Goal: Task Accomplishment & Management: Use online tool/utility

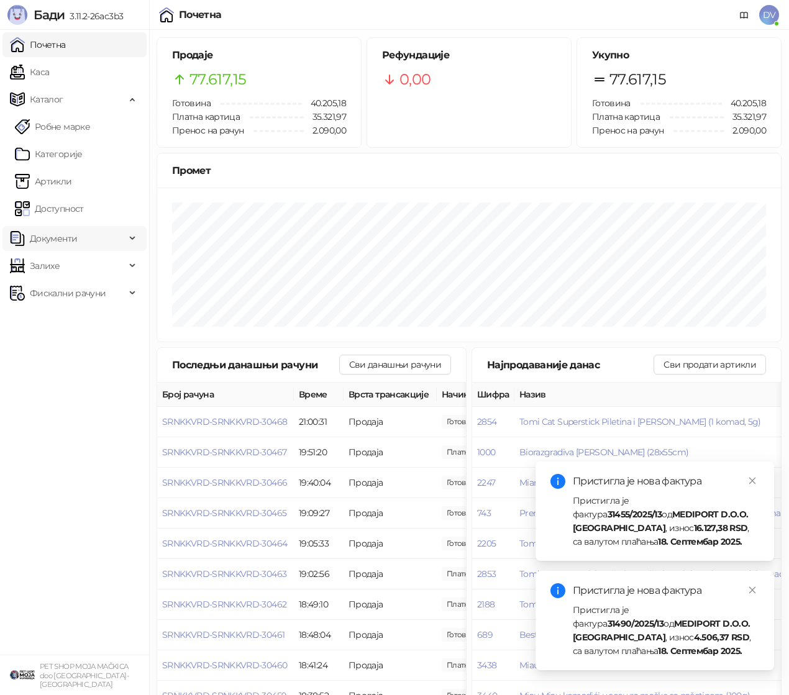
click at [104, 244] on span "Документи" at bounding box center [67, 238] width 115 height 25
click at [93, 268] on link "Улазни документи" at bounding box center [64, 265] width 99 height 25
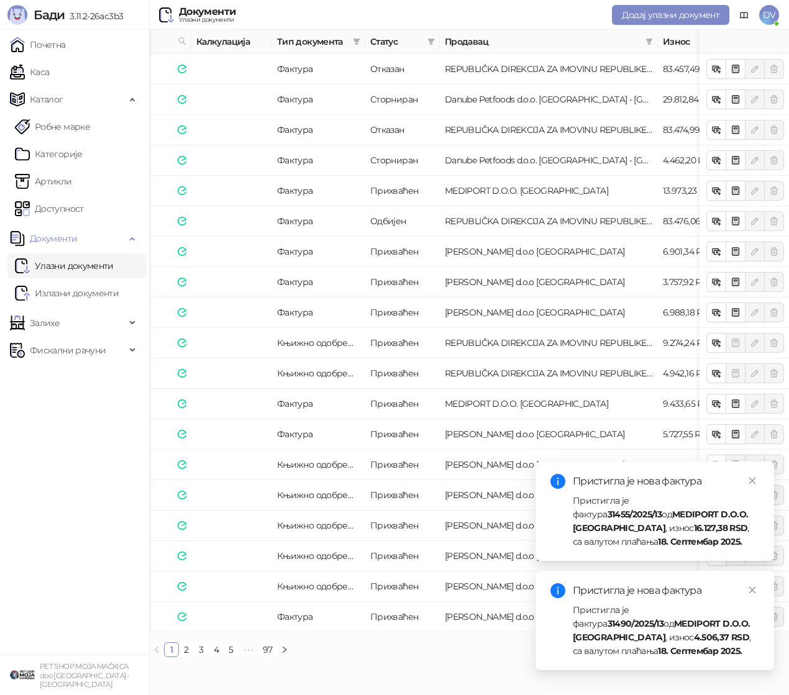
scroll to position [0, 162]
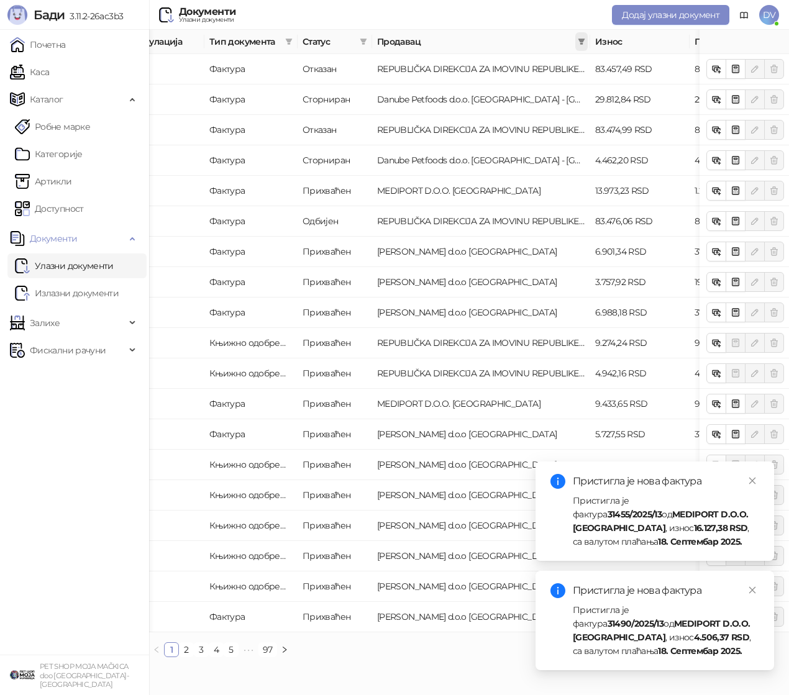
click at [585, 42] on span at bounding box center [581, 41] width 12 height 19
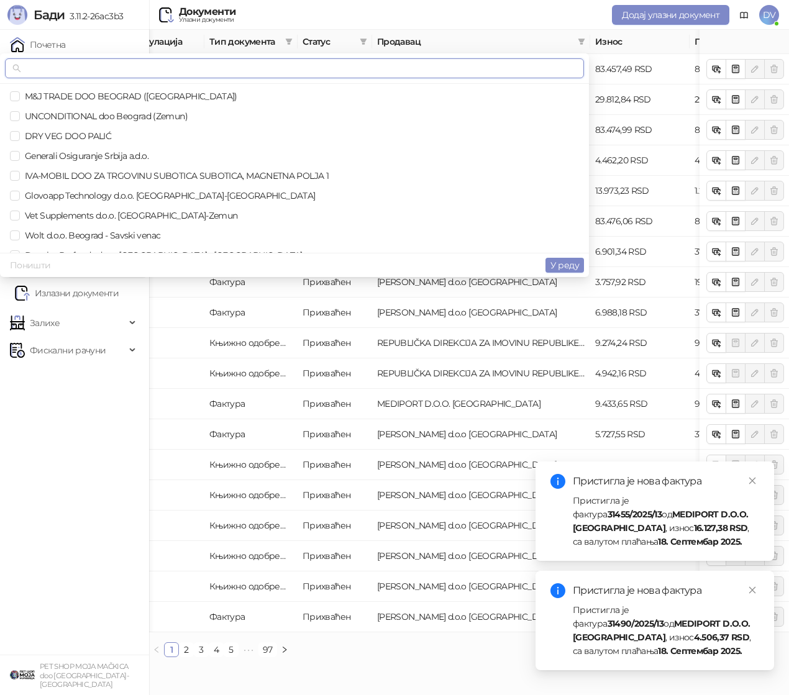
click at [513, 74] on input "text" at bounding box center [300, 68] width 553 height 14
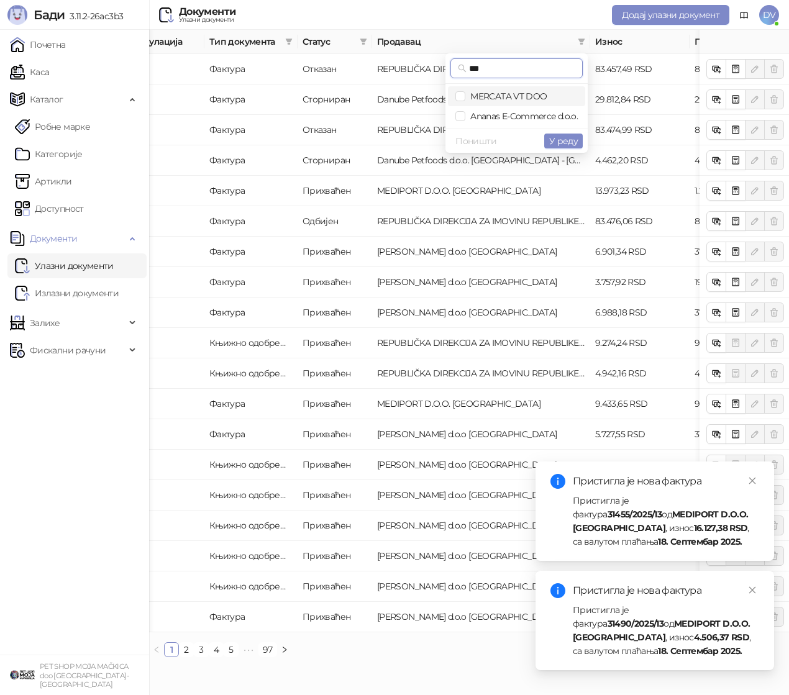
type input "***"
click at [522, 88] on li "MERCATA VT DOO" at bounding box center [516, 96] width 137 height 20
click at [564, 141] on span "У реду" at bounding box center [563, 140] width 29 height 11
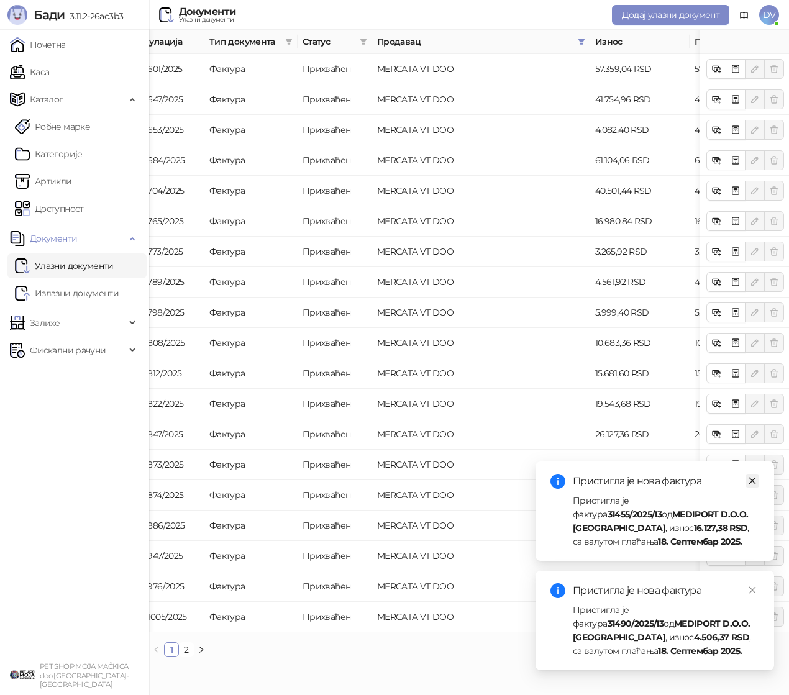
click at [751, 479] on icon "close" at bounding box center [752, 480] width 7 height 7
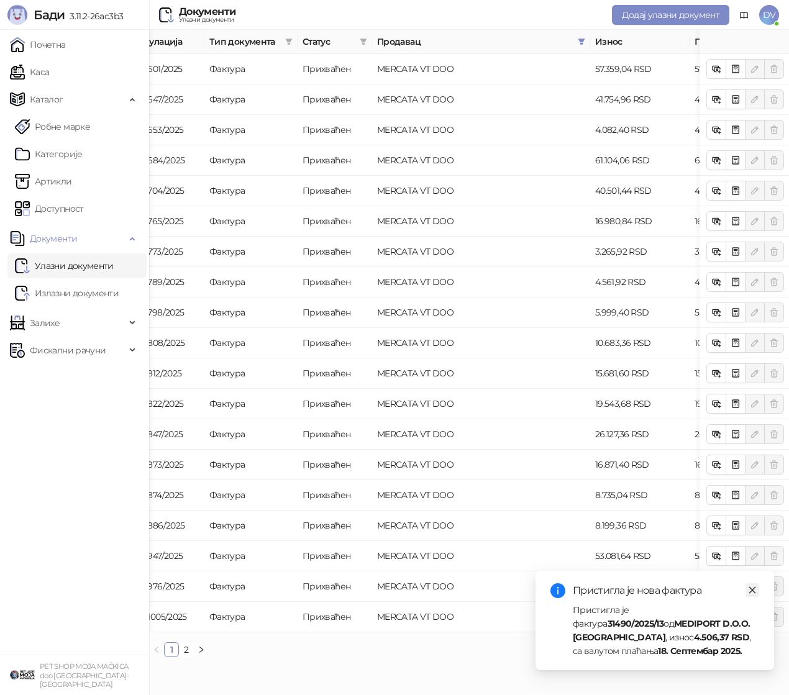
click at [756, 589] on icon "close" at bounding box center [752, 590] width 9 height 9
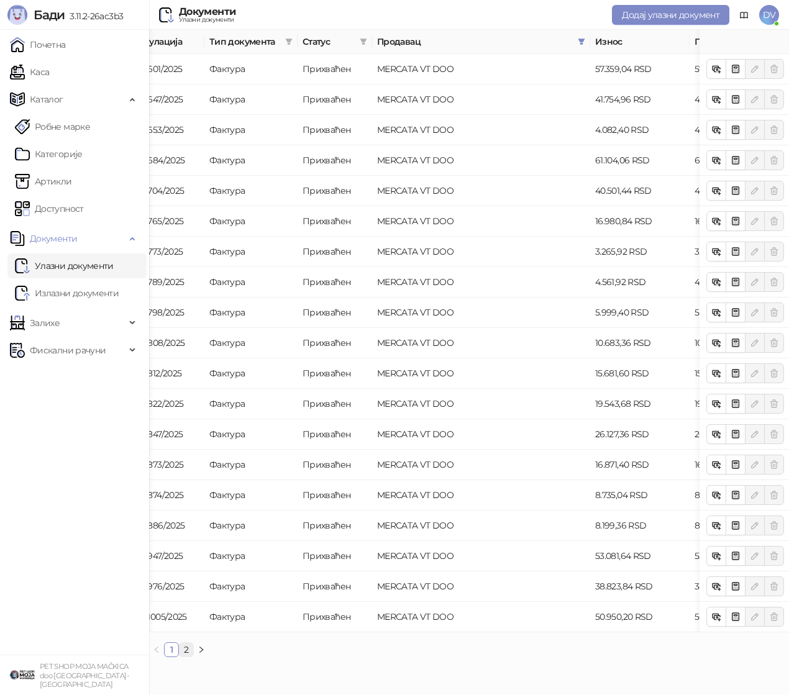
click at [183, 651] on link "2" at bounding box center [186, 650] width 14 height 14
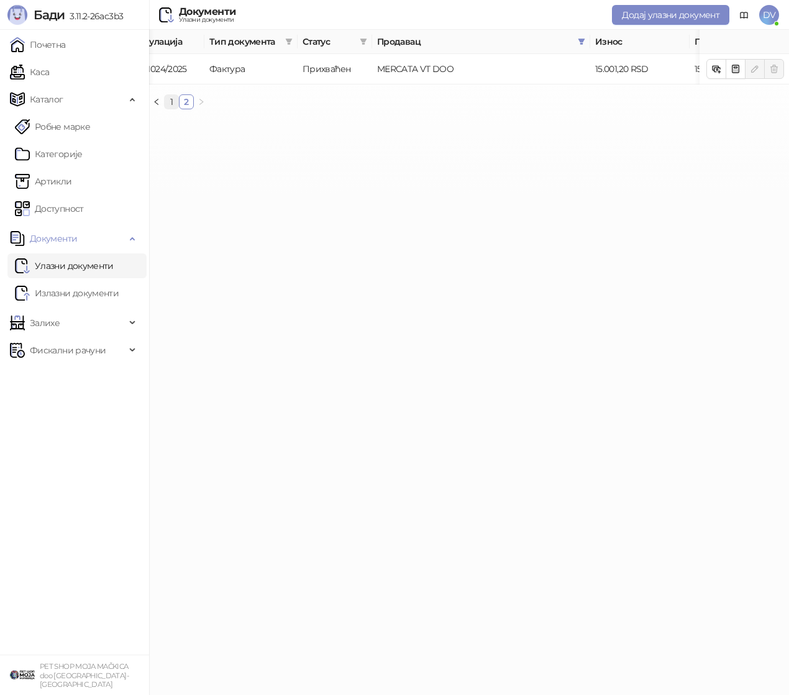
click at [170, 104] on link "1" at bounding box center [172, 102] width 14 height 14
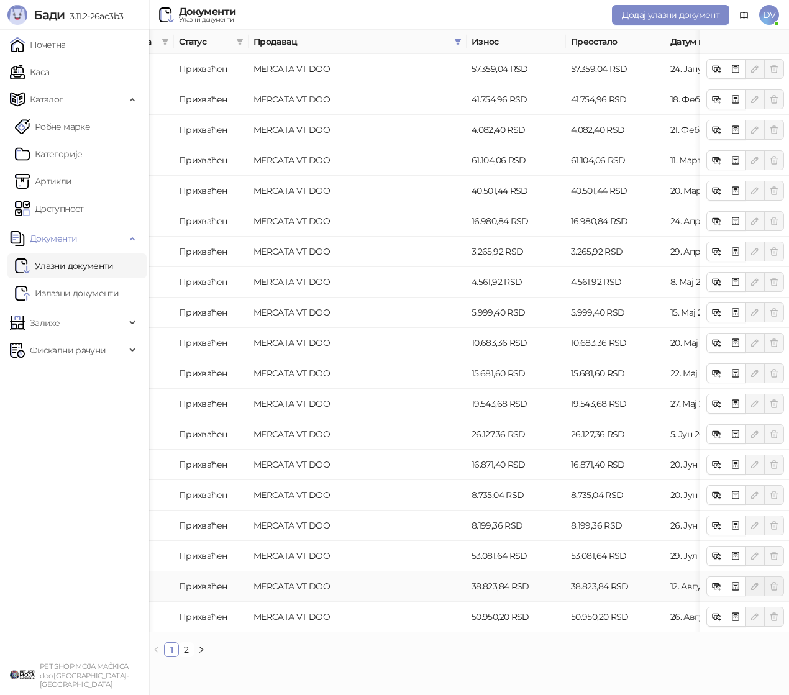
scroll to position [0, 318]
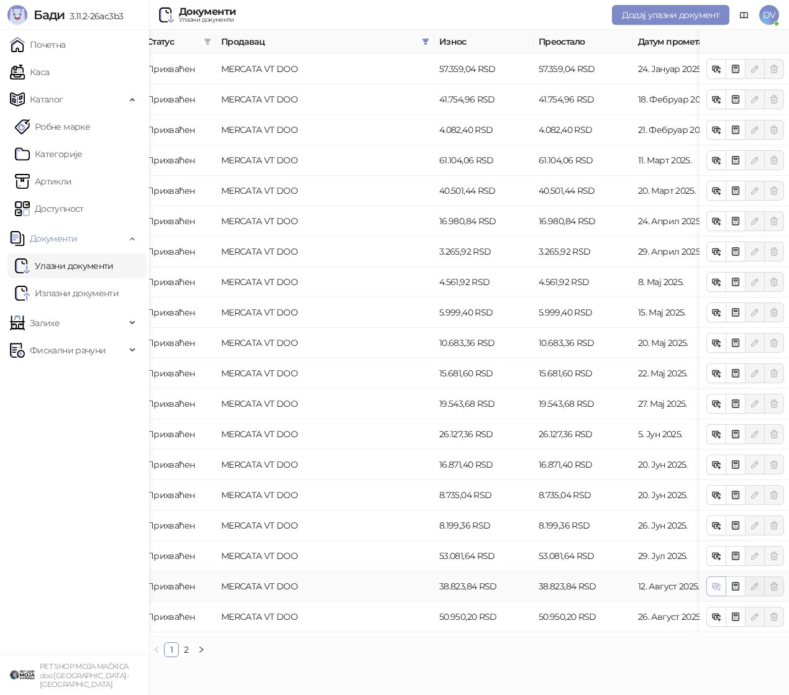
click at [717, 583] on icon "button" at bounding box center [715, 585] width 6 height 4
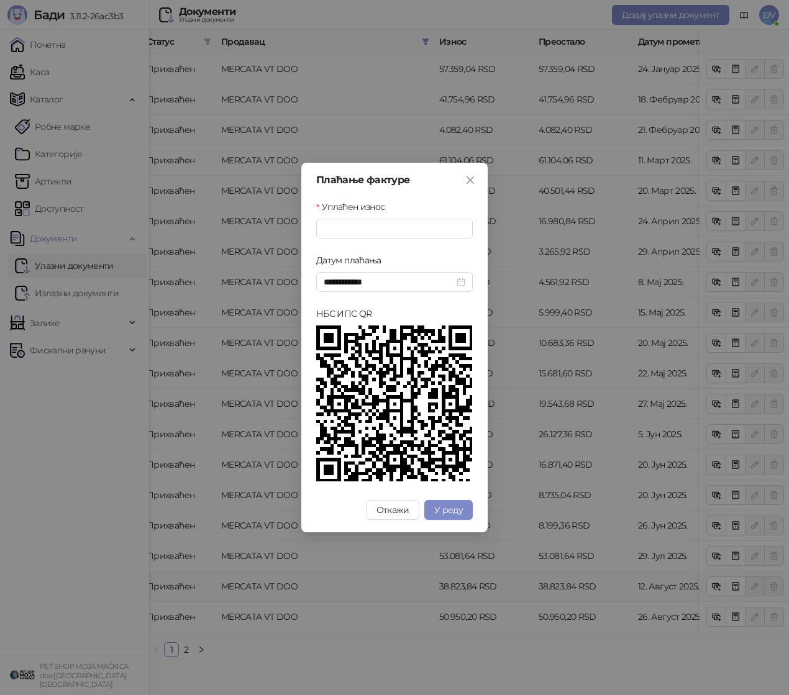
click at [186, 104] on div "**********" at bounding box center [394, 347] width 789 height 695
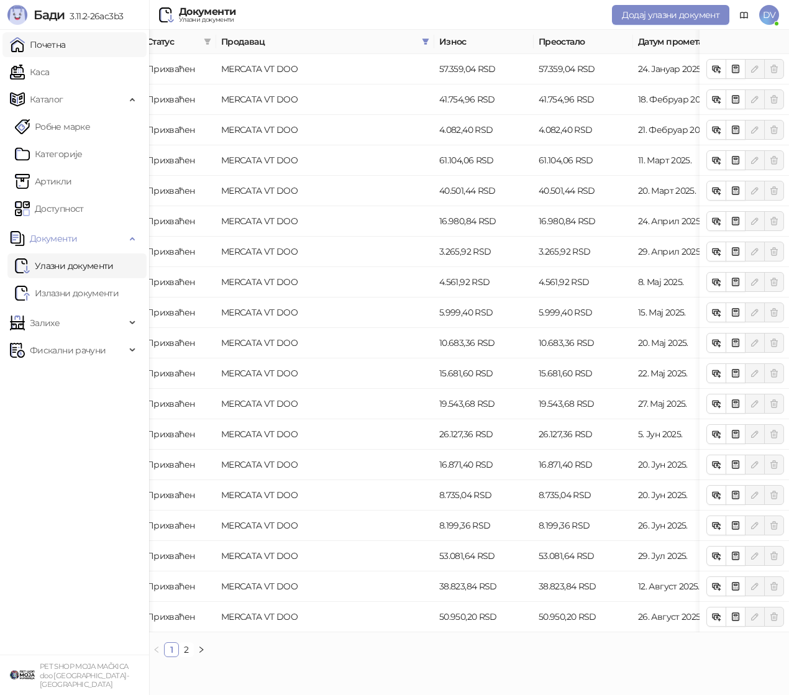
click at [66, 43] on link "Почетна" at bounding box center [38, 44] width 56 height 25
